Goal: Task Accomplishment & Management: Use online tool/utility

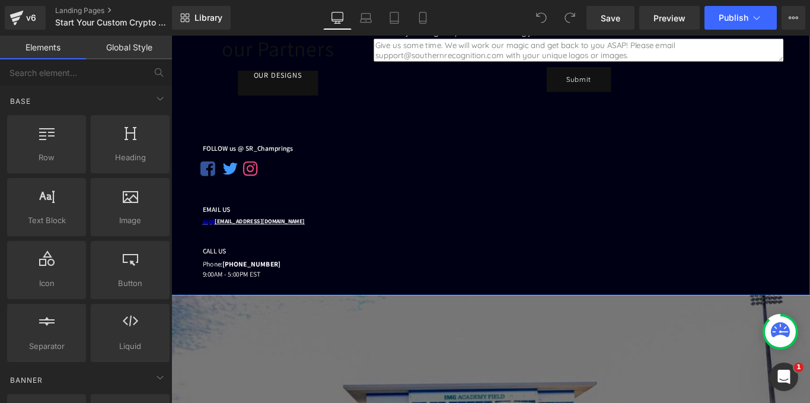
scroll to position [474, 0]
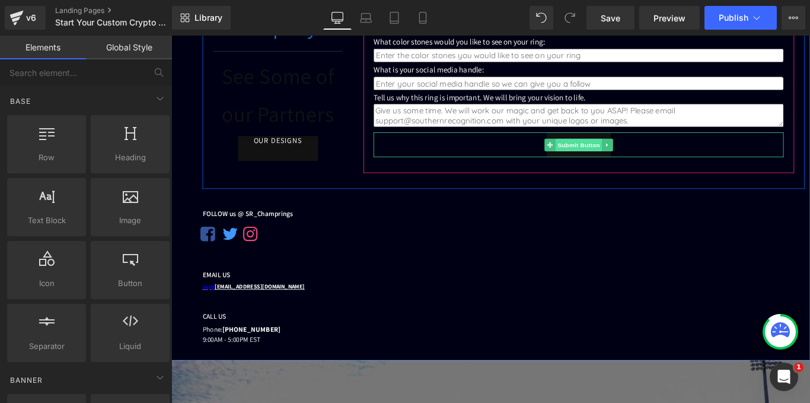
click at [648, 164] on span "Submit Button" at bounding box center [628, 158] width 52 height 14
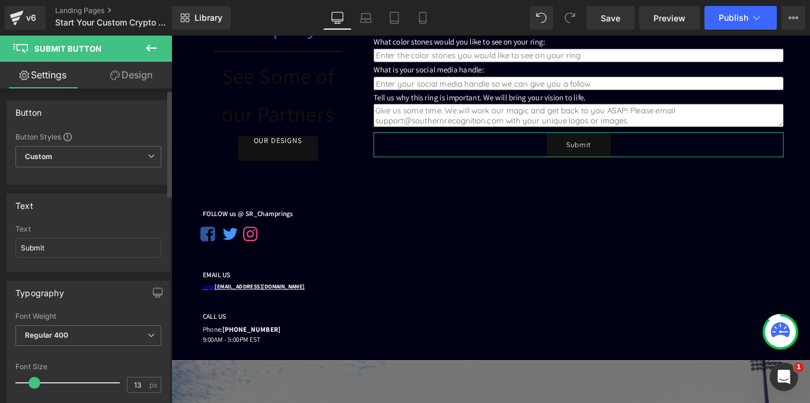
scroll to position [0, 0]
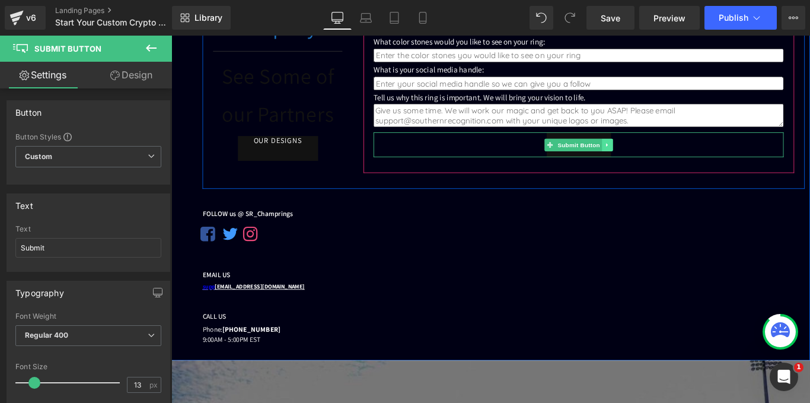
click at [657, 163] on link at bounding box center [661, 158] width 12 height 14
click at [722, 154] on div "Submit" at bounding box center [628, 158] width 461 height 28
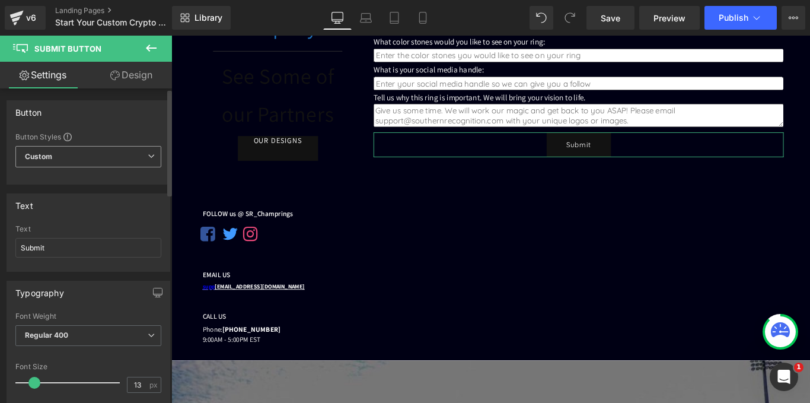
click at [114, 151] on span "Custom Setup Global Style" at bounding box center [88, 156] width 146 height 21
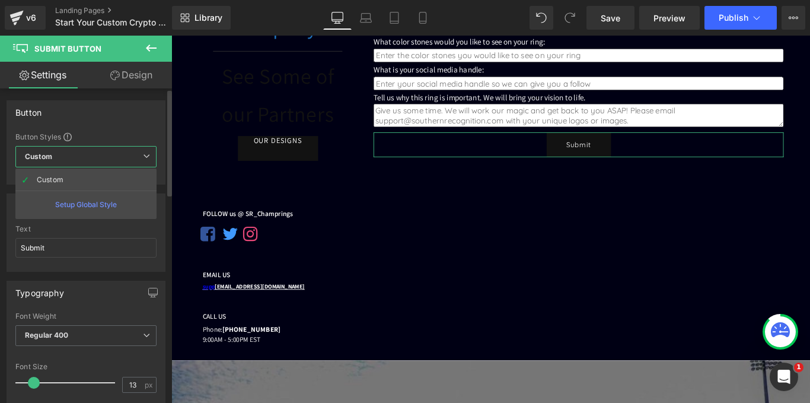
click at [114, 151] on span "Custom Setup Global Style" at bounding box center [85, 156] width 141 height 21
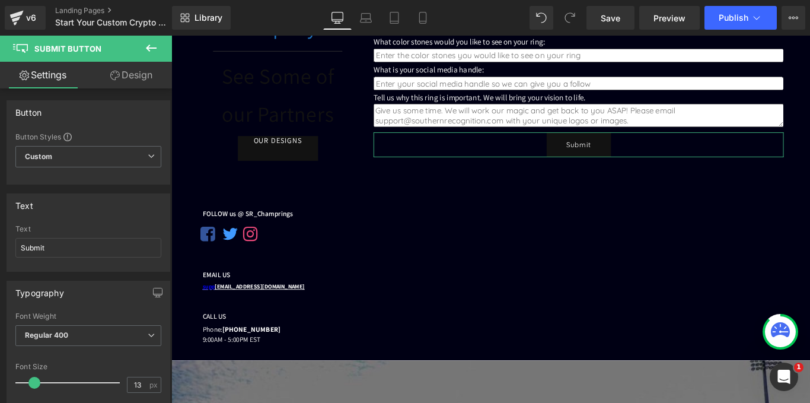
click at [131, 66] on link "Design" at bounding box center [131, 75] width 86 height 27
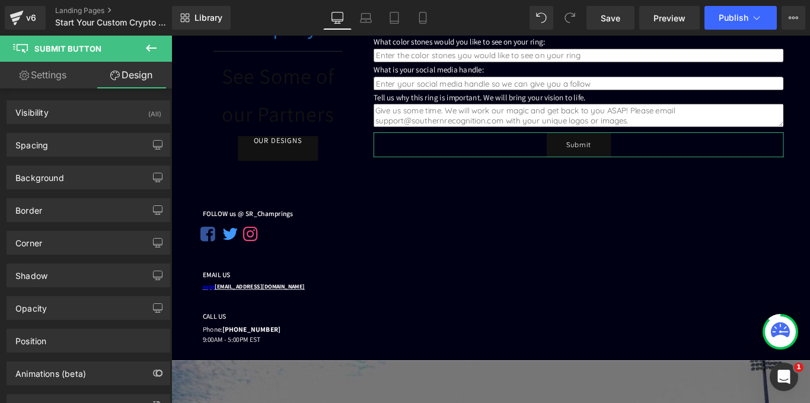
click at [60, 80] on link "Settings" at bounding box center [43, 75] width 86 height 27
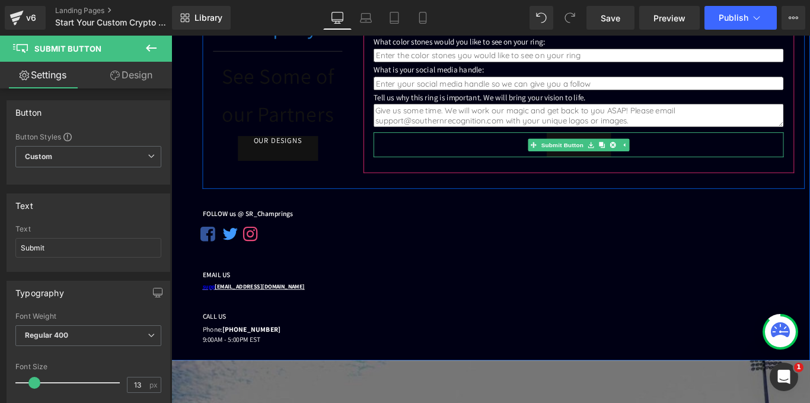
click at [691, 161] on div "Submit" at bounding box center [628, 158] width 461 height 28
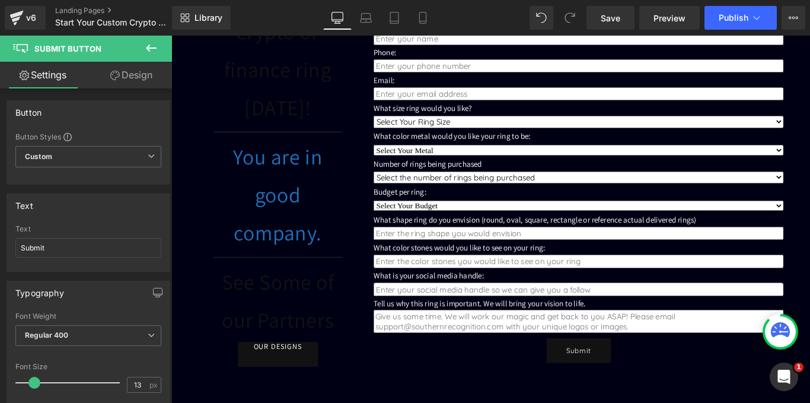
scroll to position [296, 0]
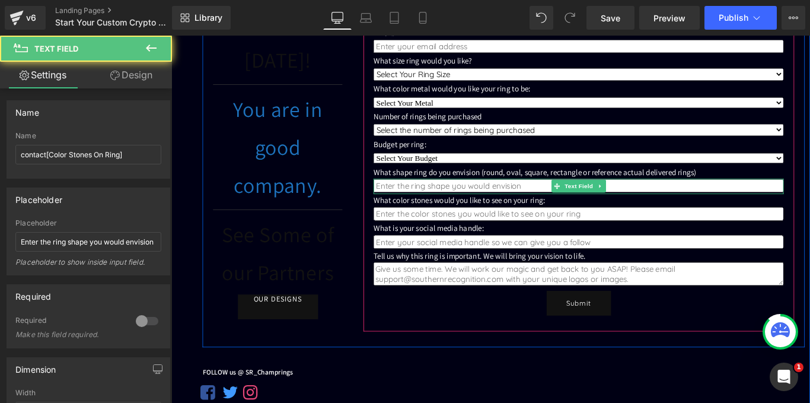
click at [427, 202] on input "text" at bounding box center [628, 204] width 461 height 15
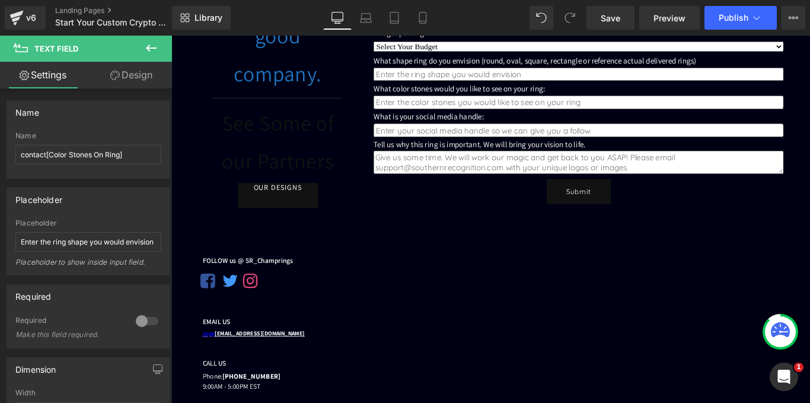
scroll to position [415, 0]
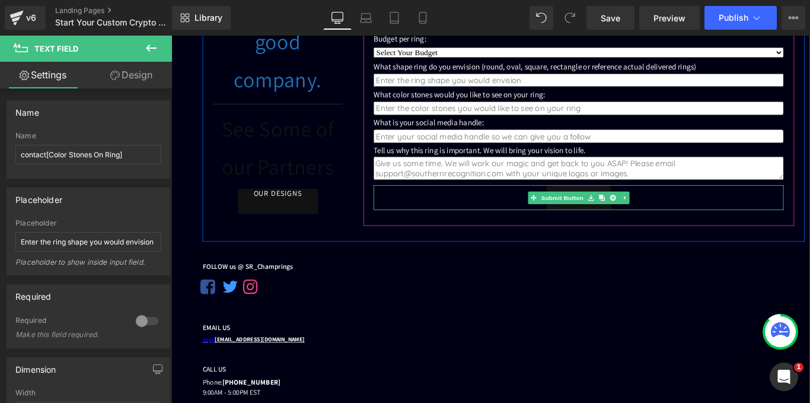
click at [537, 215] on div "Submit" at bounding box center [628, 217] width 461 height 28
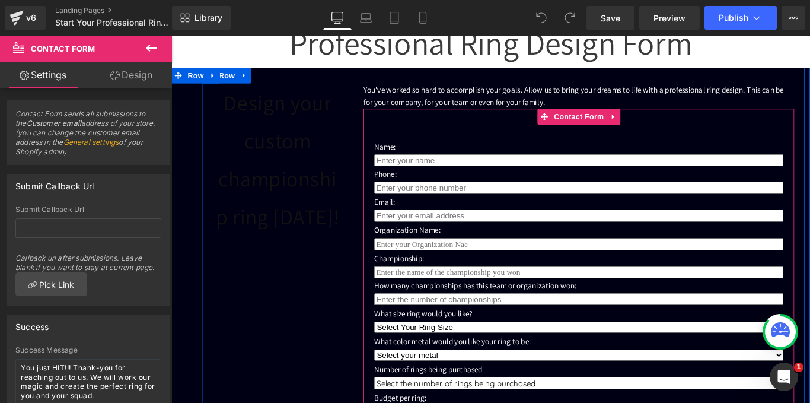
scroll to position [59, 0]
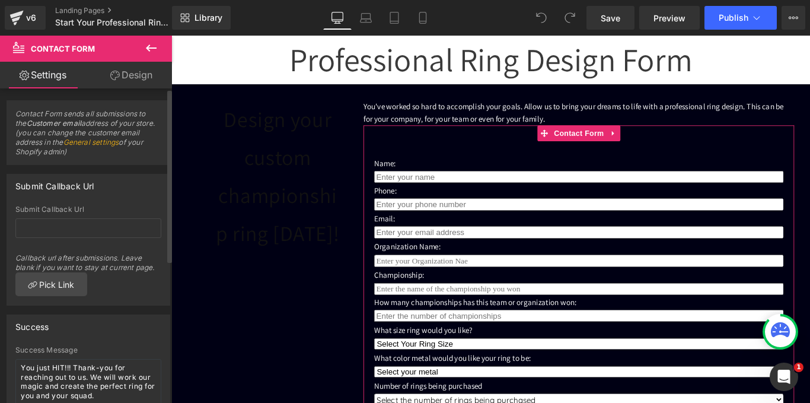
click at [117, 142] on link "General settings" at bounding box center [91, 142] width 56 height 9
click at [116, 140] on link "General settings" at bounding box center [91, 142] width 56 height 9
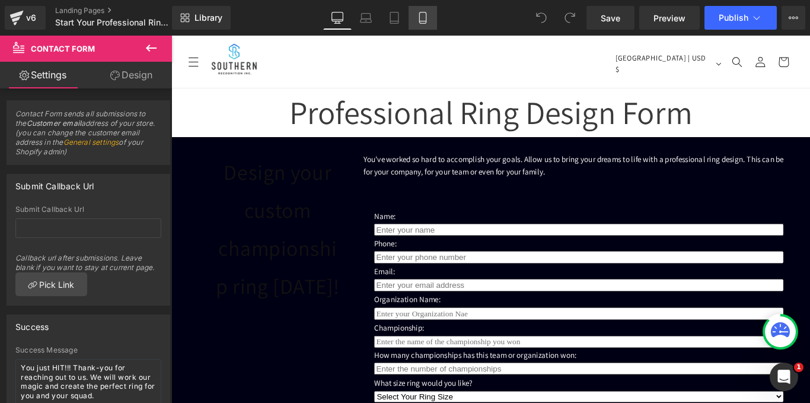
click at [425, 11] on link "Mobile" at bounding box center [422, 18] width 28 height 24
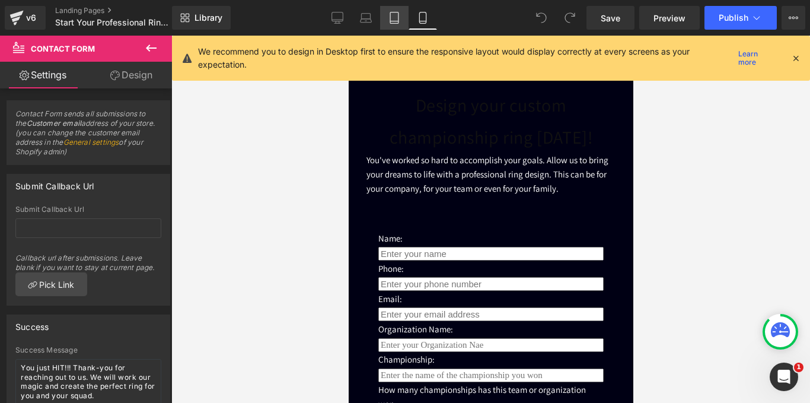
click at [397, 18] on icon at bounding box center [394, 18] width 12 height 12
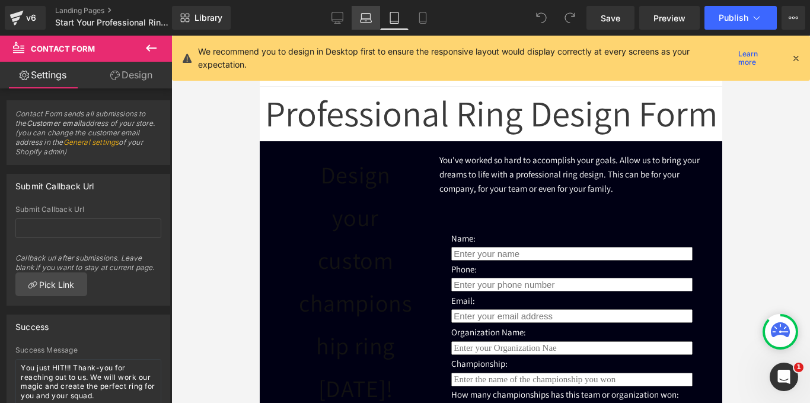
click at [373, 18] on link "Laptop" at bounding box center [366, 18] width 28 height 24
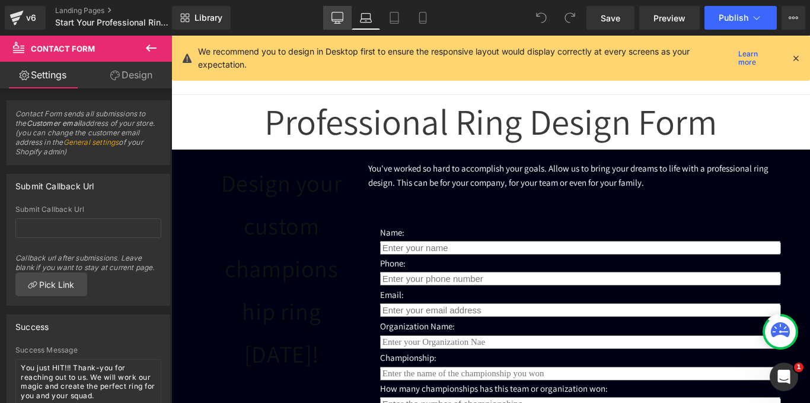
click at [331, 18] on link "Desktop" at bounding box center [337, 18] width 28 height 24
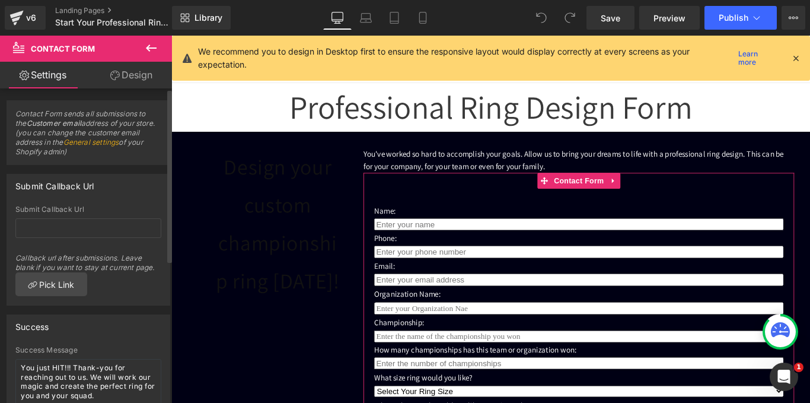
click at [117, 145] on link "General settings" at bounding box center [91, 142] width 56 height 9
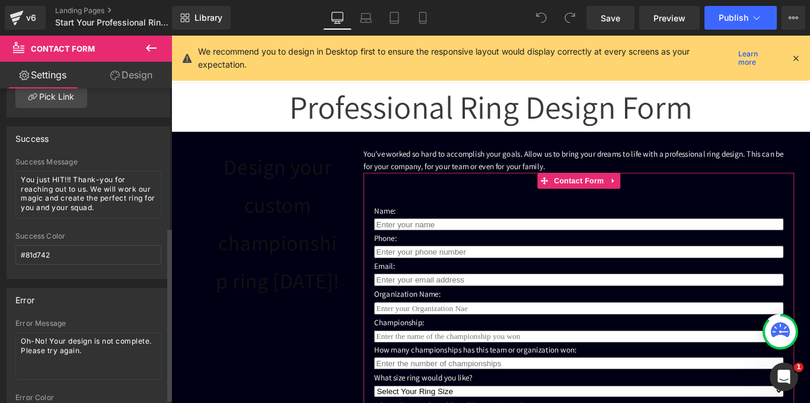
scroll to position [258, 0]
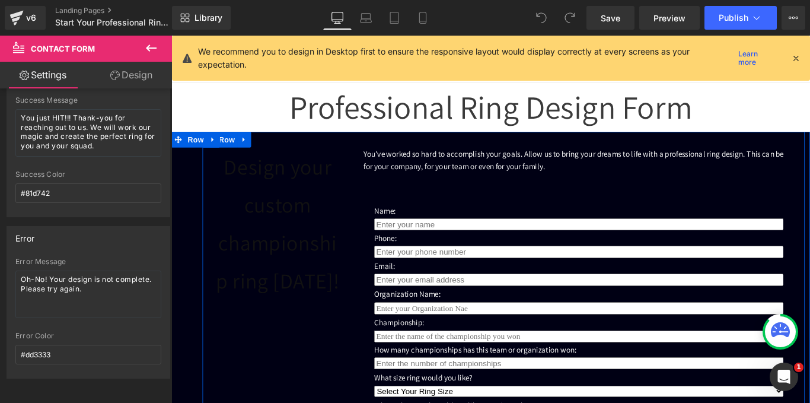
click at [419, 147] on div "Design your custom championship ring [DATE]! Heading You've worked so hard to a…" at bounding box center [544, 410] width 676 height 534
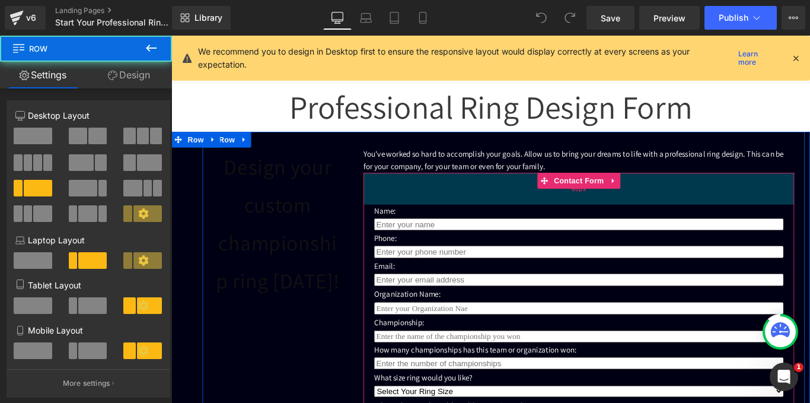
click at [398, 221] on div "60px" at bounding box center [629, 208] width 484 height 36
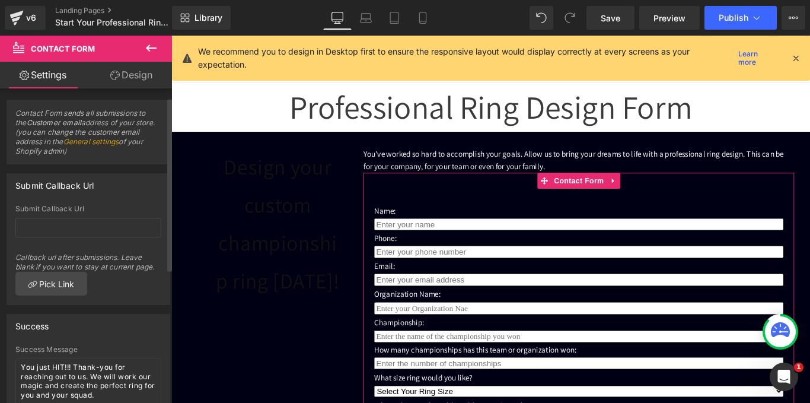
scroll to position [0, 0]
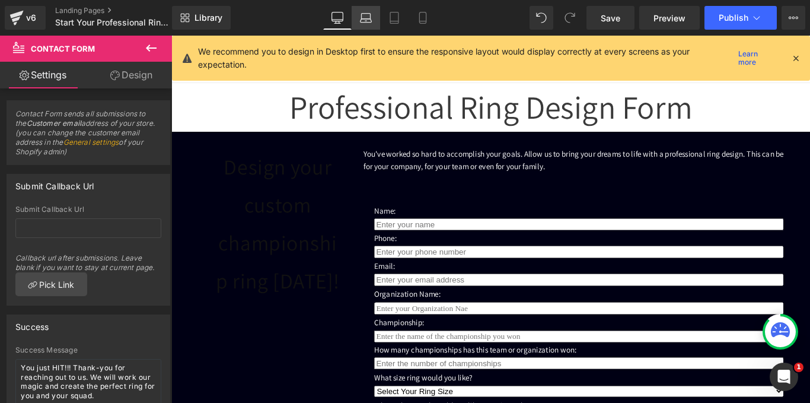
click at [369, 14] on icon at bounding box center [366, 16] width 9 height 5
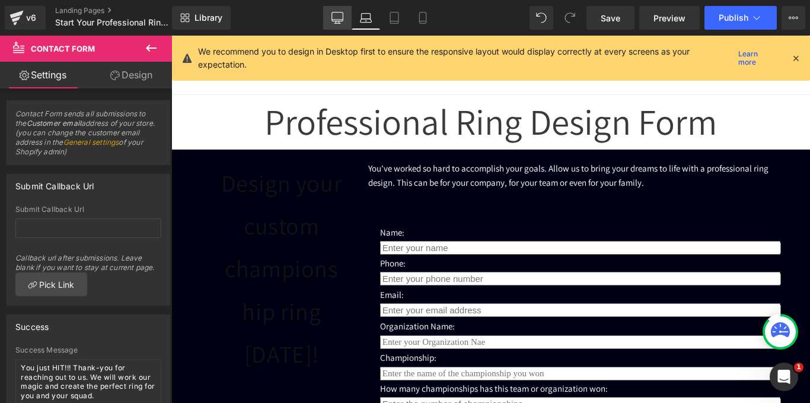
click at [333, 16] on icon at bounding box center [337, 16] width 11 height 9
